Goal: Communication & Community: Answer question/provide support

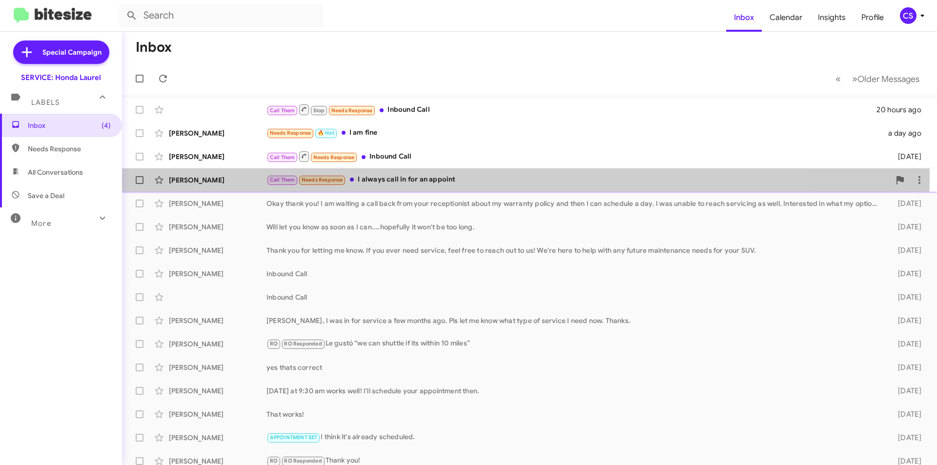
click at [435, 179] on div "Call Them Needs Response I always call in for an appoint" at bounding box center [578, 179] width 624 height 11
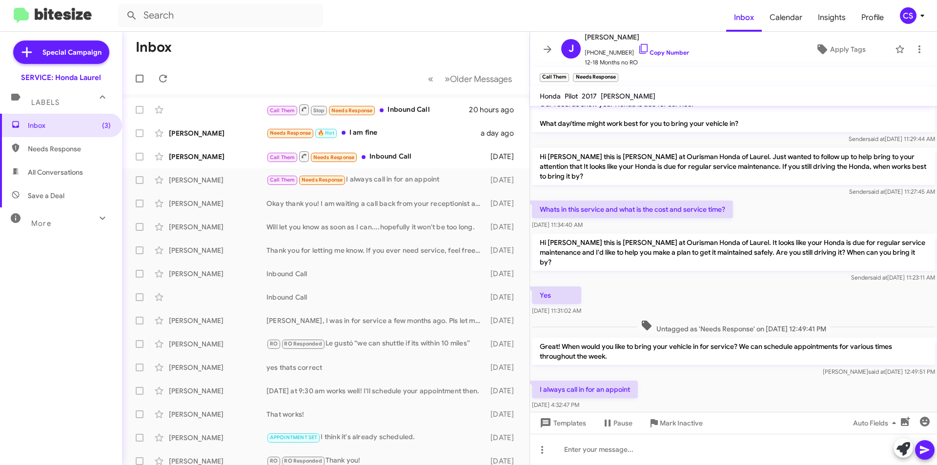
scroll to position [42, 0]
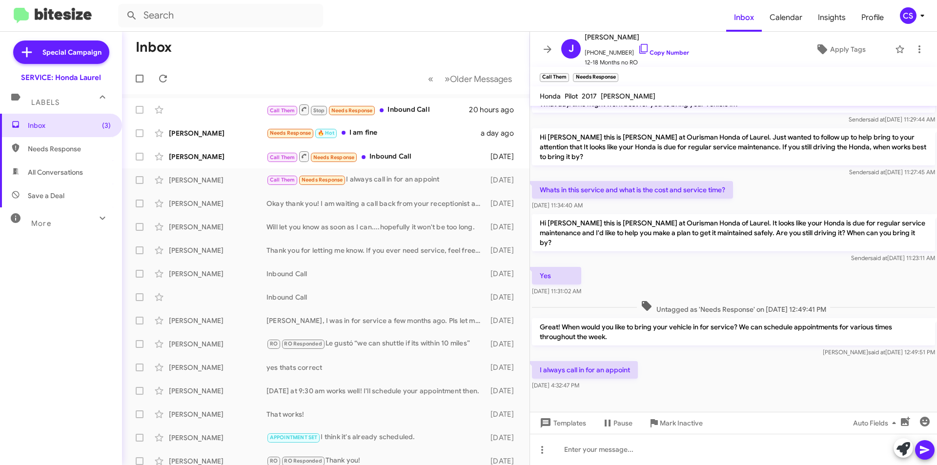
click at [646, 75] on mat-toolbar "Call Them × Needs Response ×" at bounding box center [733, 77] width 407 height 20
click at [567, 74] on span "×" at bounding box center [568, 73] width 8 height 12
click at [582, 72] on span "×" at bounding box center [583, 73] width 8 height 12
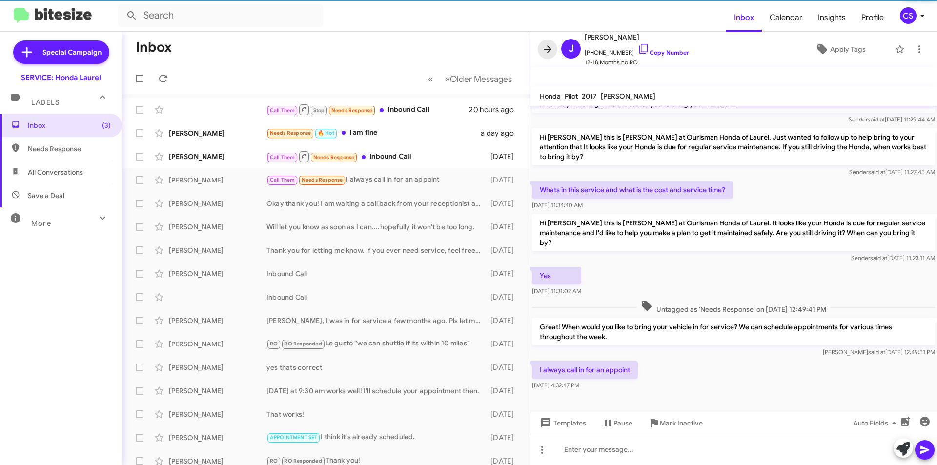
click at [554, 45] on span at bounding box center [548, 49] width 20 height 12
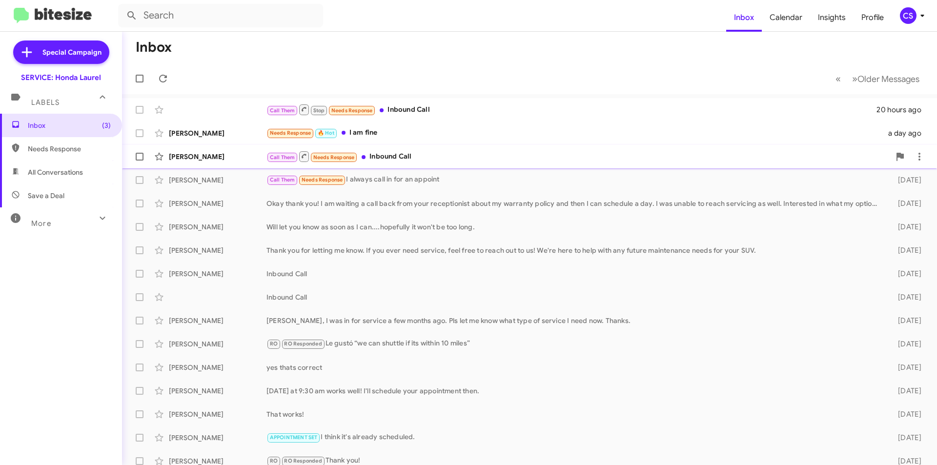
click at [455, 162] on div "Call Them Needs Response Inbound Call" at bounding box center [578, 156] width 624 height 12
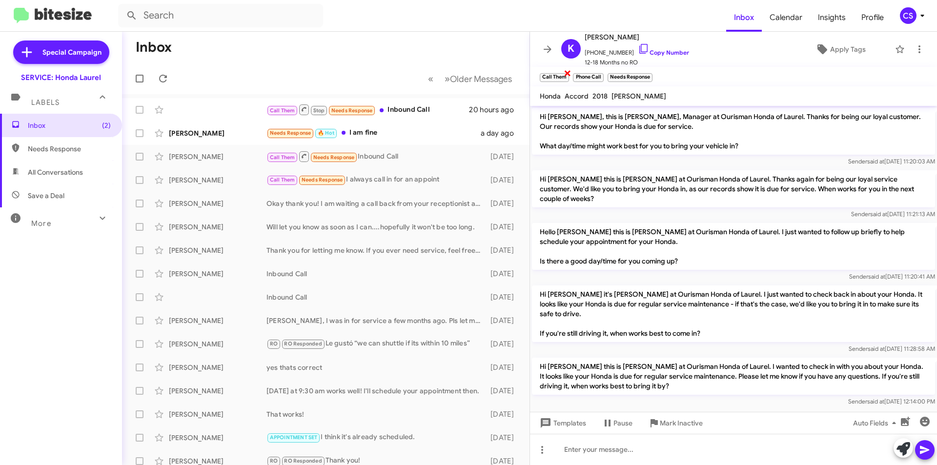
click at [568, 72] on span "×" at bounding box center [568, 73] width 8 height 12
click at [620, 74] on span "×" at bounding box center [618, 73] width 8 height 12
click at [568, 70] on span "×" at bounding box center [569, 73] width 8 height 12
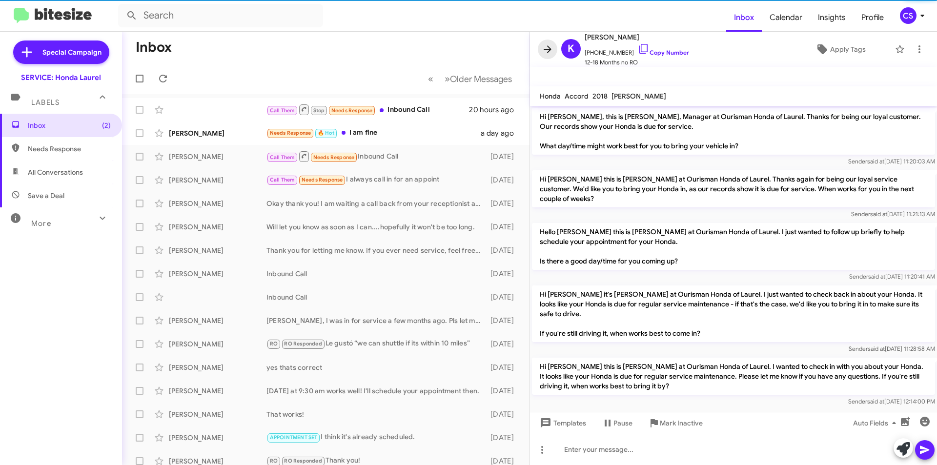
click at [548, 47] on icon at bounding box center [548, 49] width 12 height 12
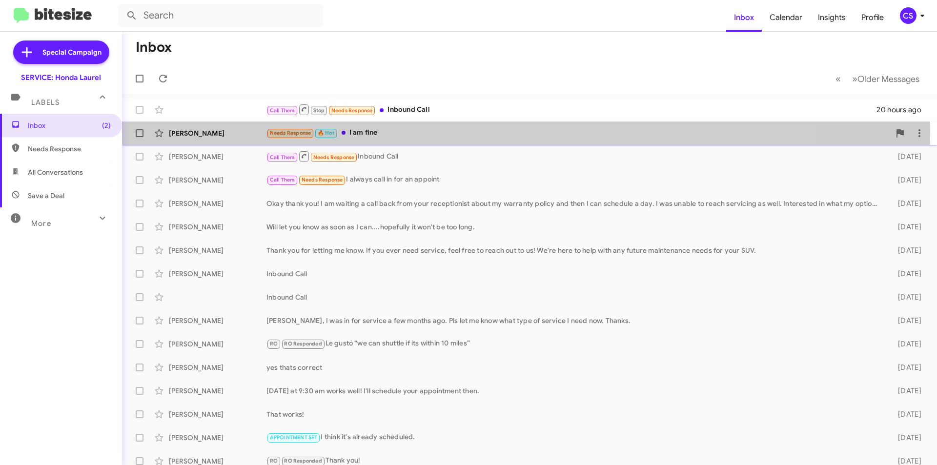
click at [440, 138] on div "Needs Response 🔥 Hot I am fine" at bounding box center [578, 132] width 624 height 11
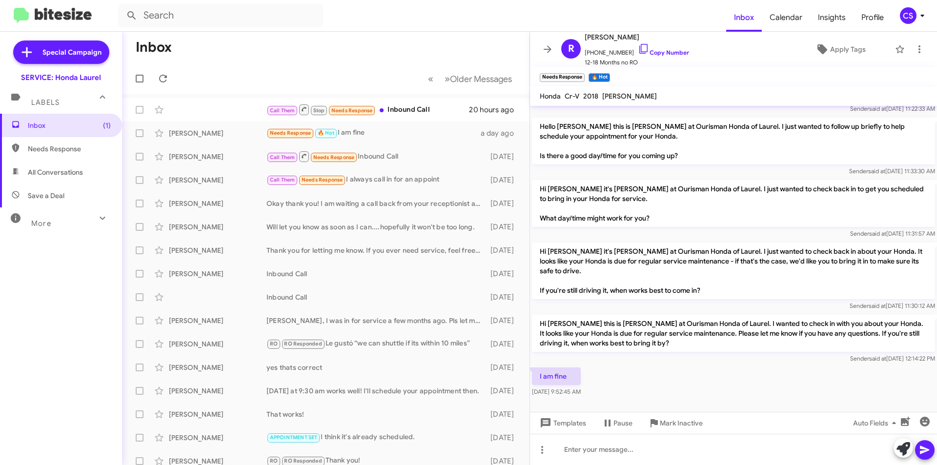
scroll to position [174, 0]
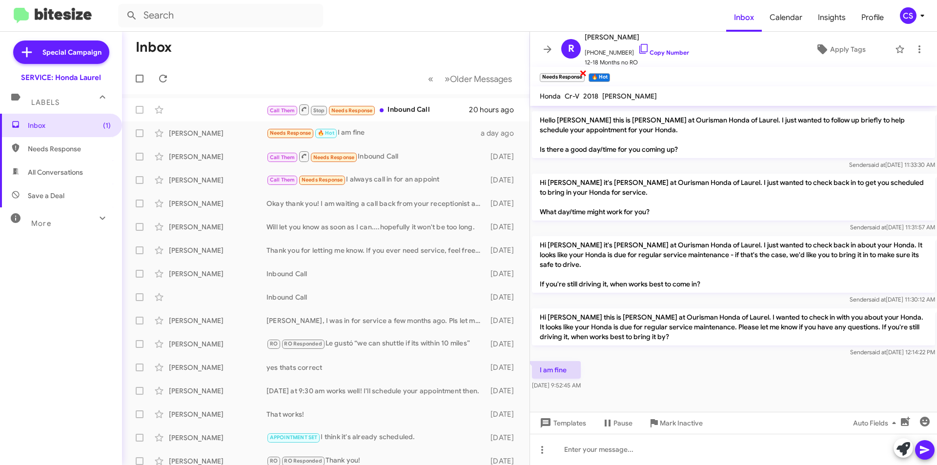
click at [584, 72] on span "×" at bounding box center [583, 73] width 8 height 12
click at [559, 72] on span "×" at bounding box center [559, 73] width 8 height 12
click at [548, 46] on icon at bounding box center [548, 48] width 8 height 7
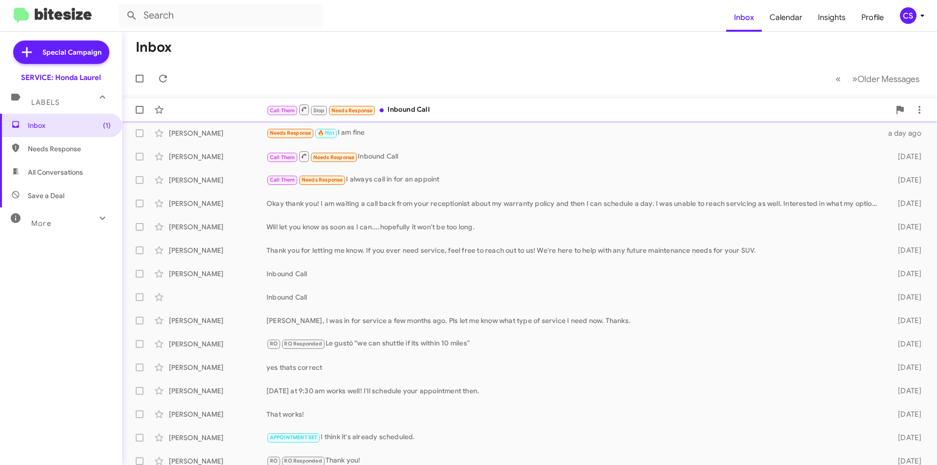
click at [444, 110] on div "Call Them Stop Needs Response Inbound Call" at bounding box center [578, 109] width 624 height 12
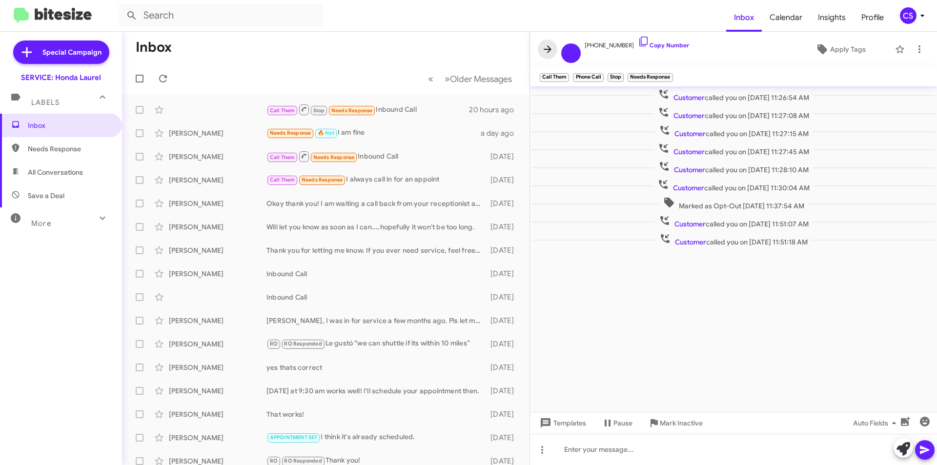
click at [548, 50] on icon at bounding box center [548, 49] width 12 height 12
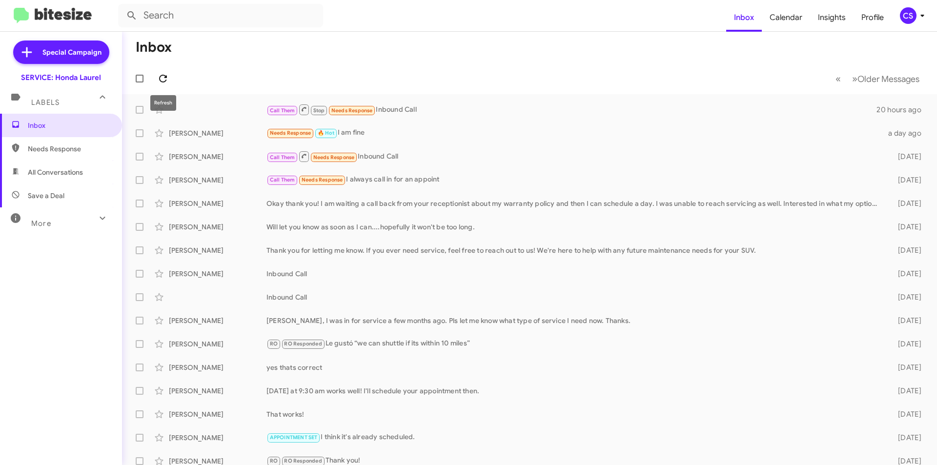
click at [158, 76] on icon at bounding box center [163, 79] width 12 height 12
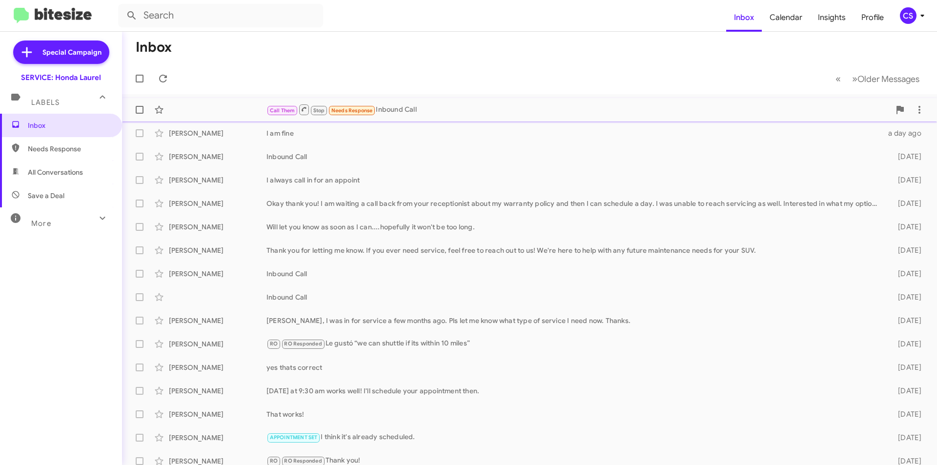
click at [408, 108] on div "Call Them Stop Needs Response Inbound Call" at bounding box center [578, 109] width 624 height 12
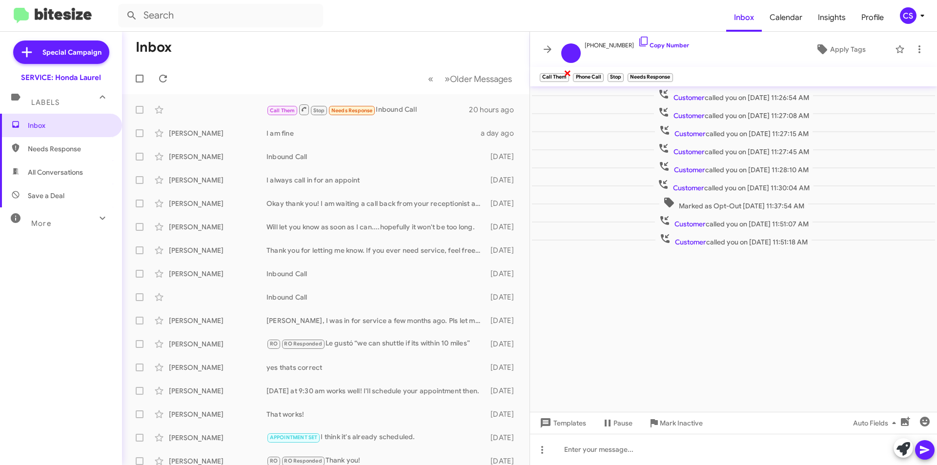
click at [565, 71] on span "×" at bounding box center [568, 73] width 8 height 12
click at [567, 72] on span "×" at bounding box center [569, 73] width 8 height 12
click at [604, 73] on span "×" at bounding box center [604, 73] width 8 height 12
click at [547, 47] on icon at bounding box center [548, 49] width 12 height 12
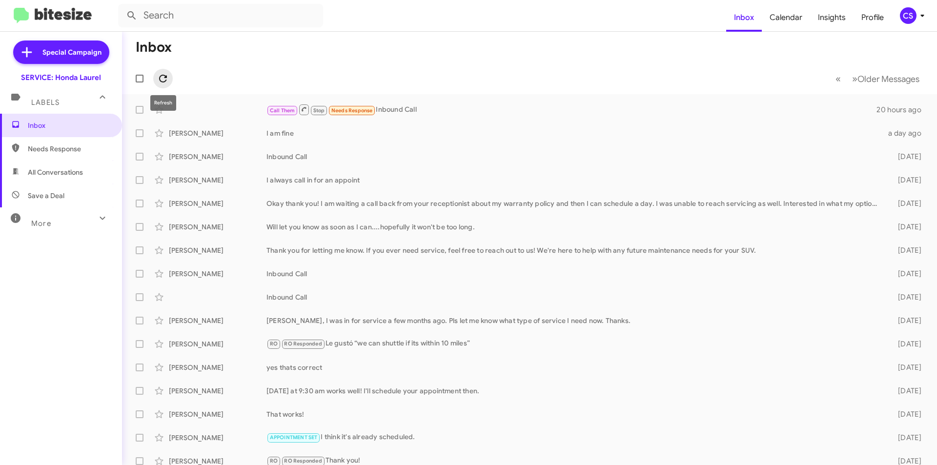
click at [157, 79] on span at bounding box center [163, 79] width 20 height 12
